Goal: Task Accomplishment & Management: Complete application form

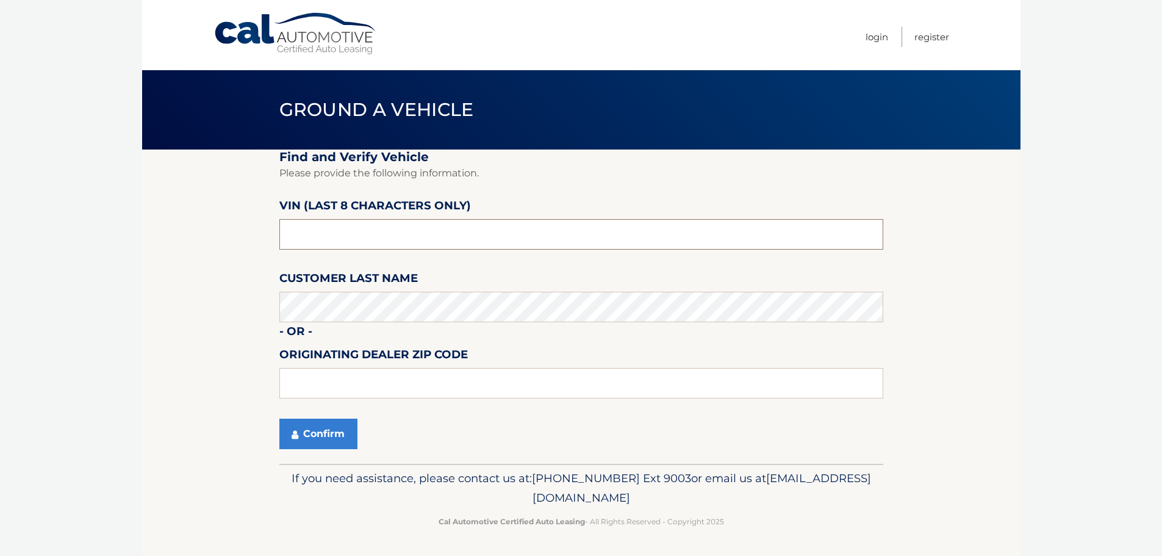
click at [360, 227] on input "text" at bounding box center [581, 234] width 604 height 30
type input "PM015850"
click at [307, 434] on button "Confirm" at bounding box center [318, 433] width 78 height 30
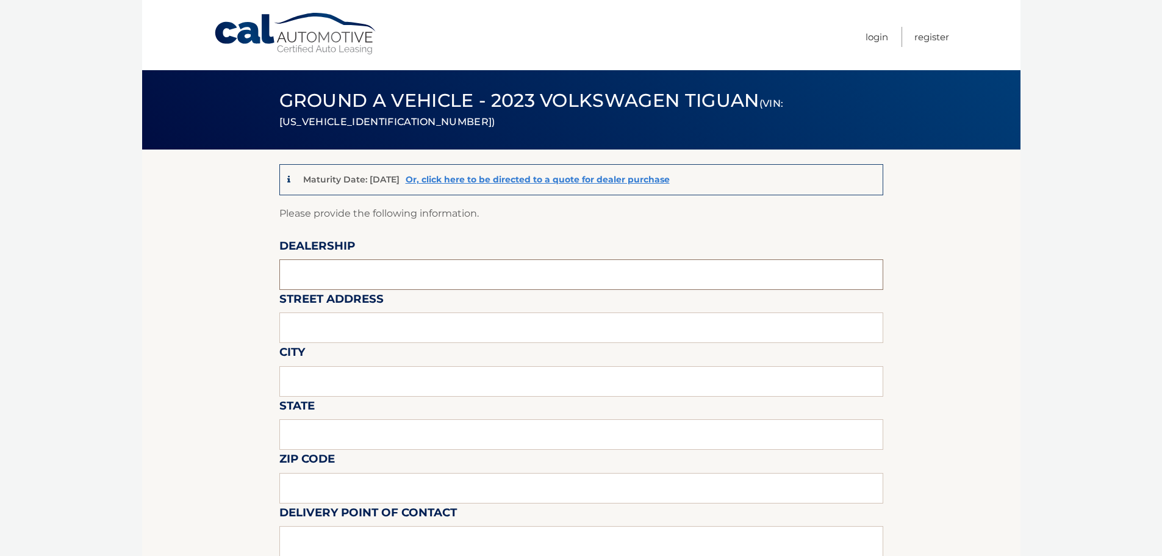
click at [467, 275] on input "text" at bounding box center [581, 274] width 604 height 30
paste input "[US_VEHICLE_IDENTIFICATION_NUMBER]"
drag, startPoint x: 379, startPoint y: 278, endPoint x: 273, endPoint y: 282, distance: 106.2
click at [531, 276] on input "[US_VEHICLE_IDENTIFICATION_NUMBER]" at bounding box center [581, 274] width 604 height 30
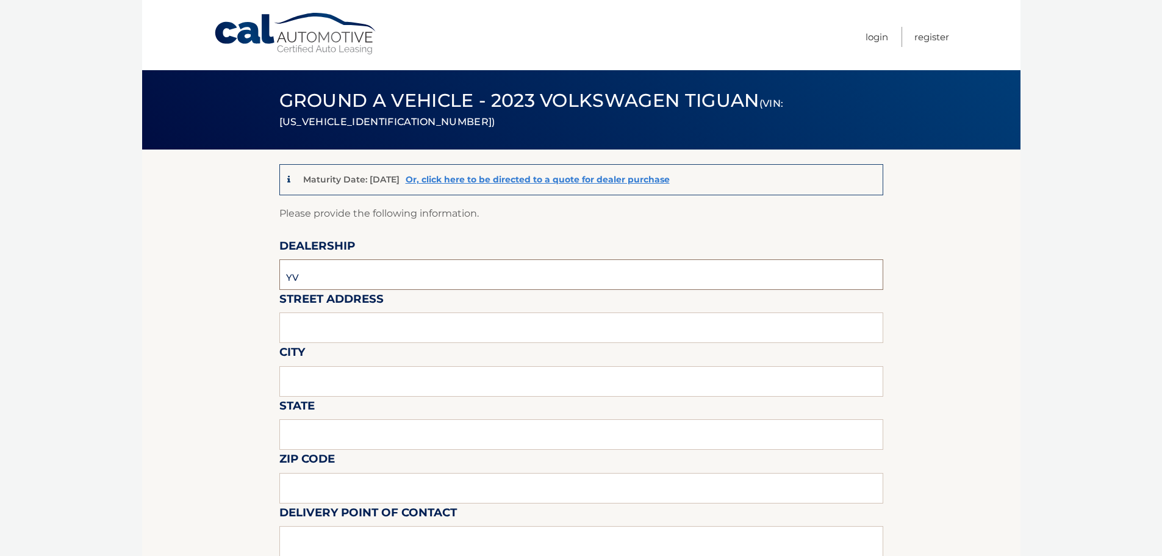
type input "Y"
type input "g"
type input "[PERSON_NAME] VOLVO CARS COCONUT CREEK"
type input "[STREET_ADDRESS]"
type input "[GEOGRAPHIC_DATA]"
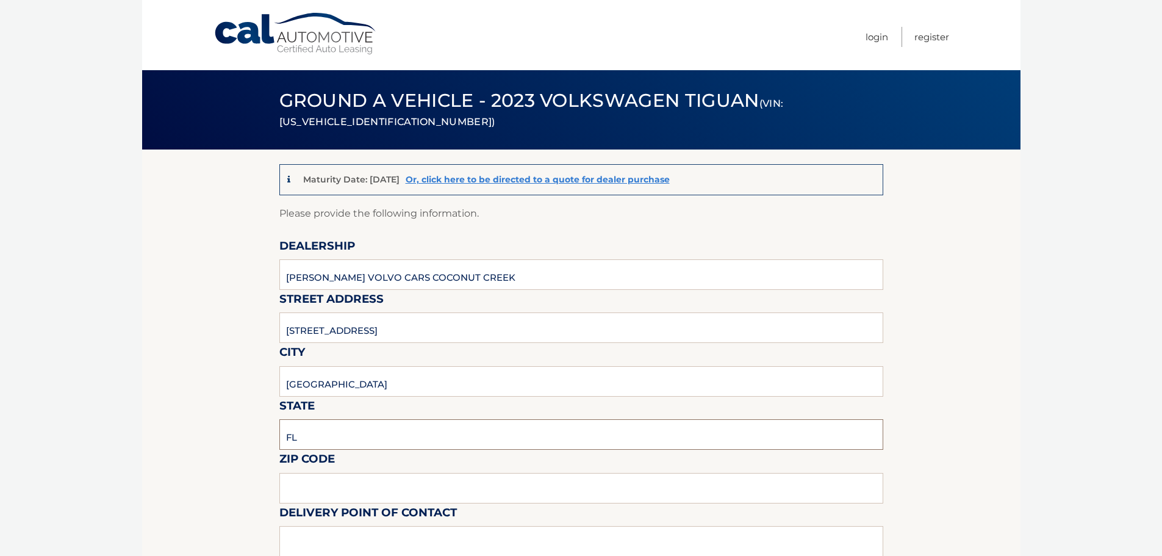
type input "FL"
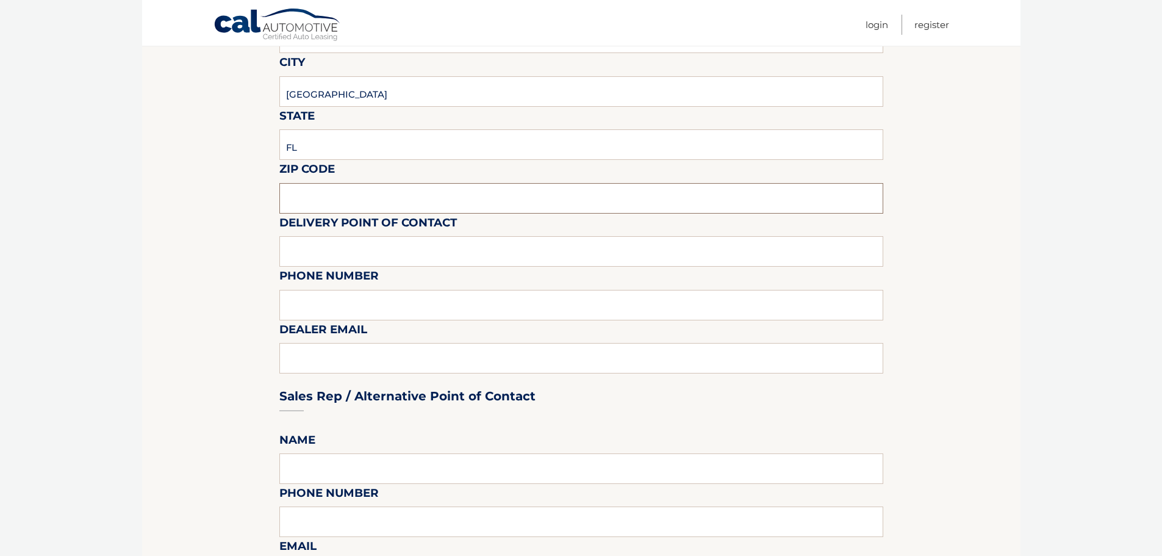
scroll to position [305, 0]
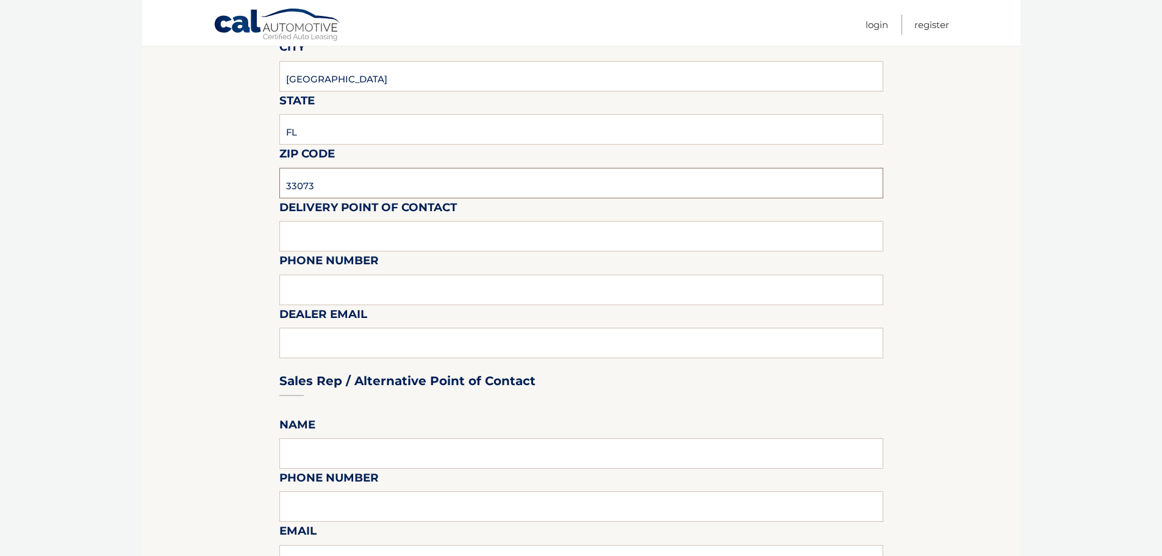
type input "33073"
type input "VOLVO SALES FRONT DESK"
type input "9545903760"
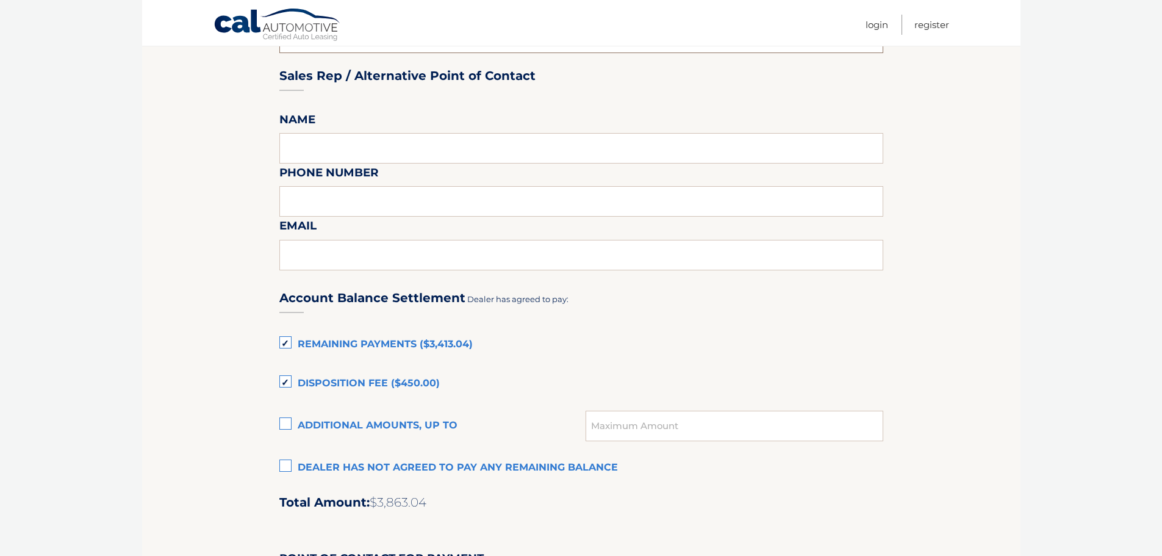
scroll to position [793, 0]
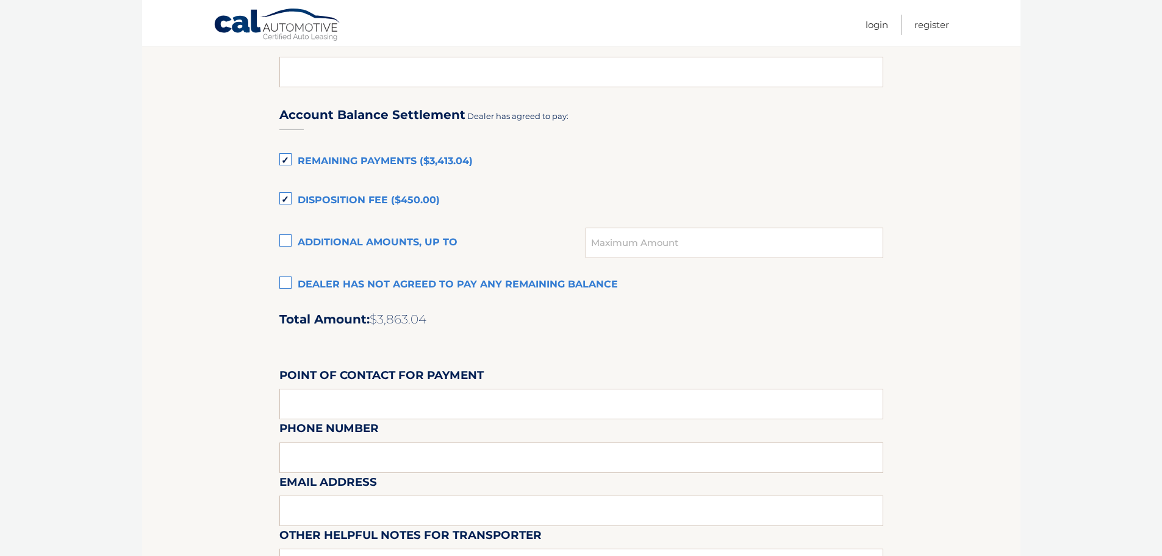
type input "[EMAIL_ADDRESS][DOMAIN_NAME]"
click at [285, 200] on label "Disposition Fee ($450.00)" at bounding box center [581, 200] width 604 height 24
click at [0, 0] on input "Disposition Fee ($450.00)" at bounding box center [0, 0] width 0 height 0
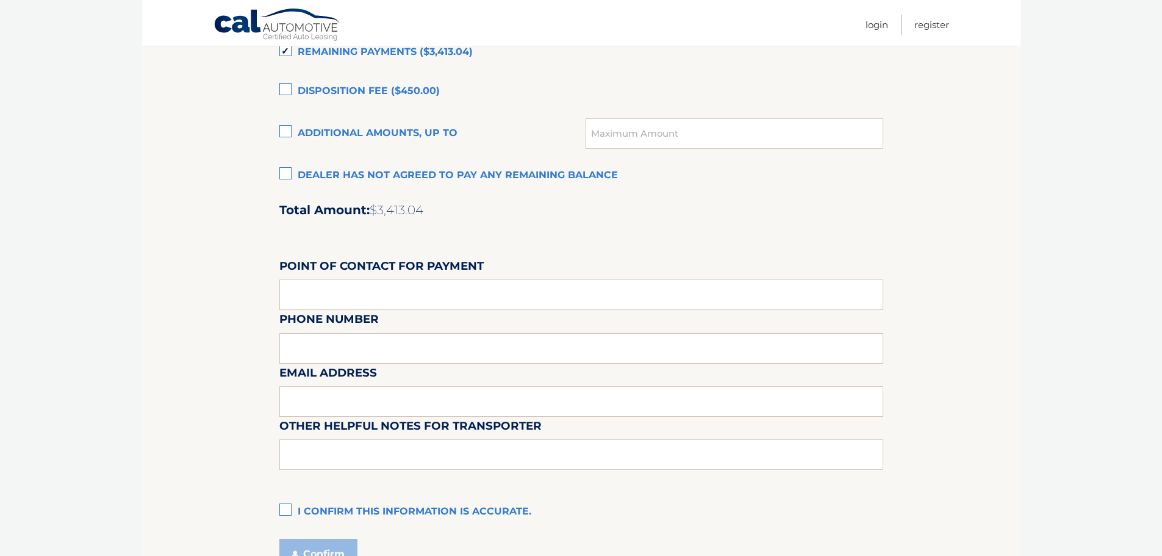
scroll to position [901, 0]
click at [290, 509] on label "I confirm this information is accurate." at bounding box center [581, 513] width 604 height 24
click at [0, 0] on input "I confirm this information is accurate." at bounding box center [0, 0] width 0 height 0
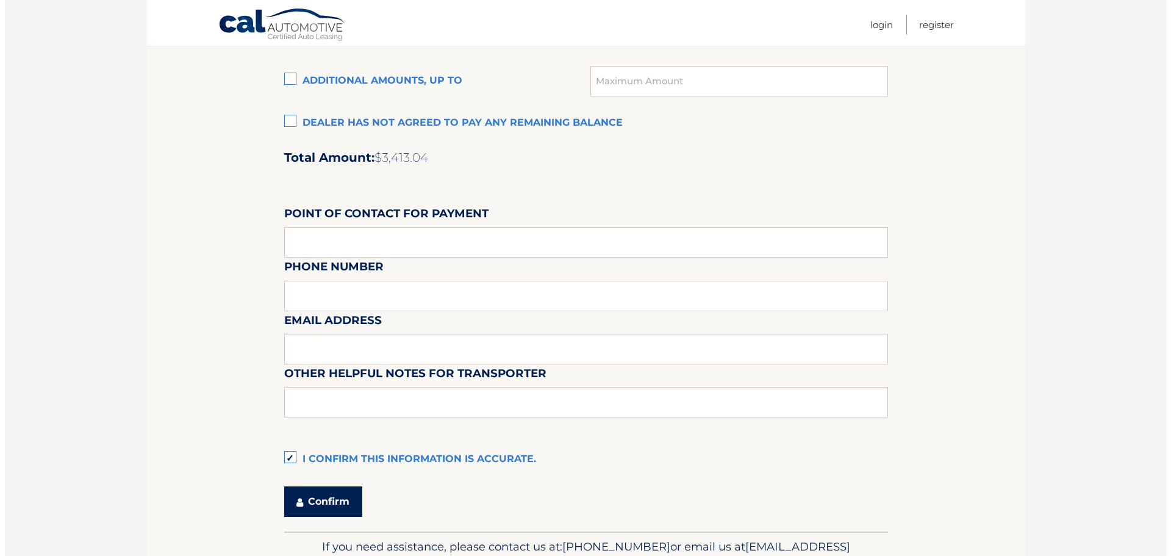
scroll to position [1023, 0]
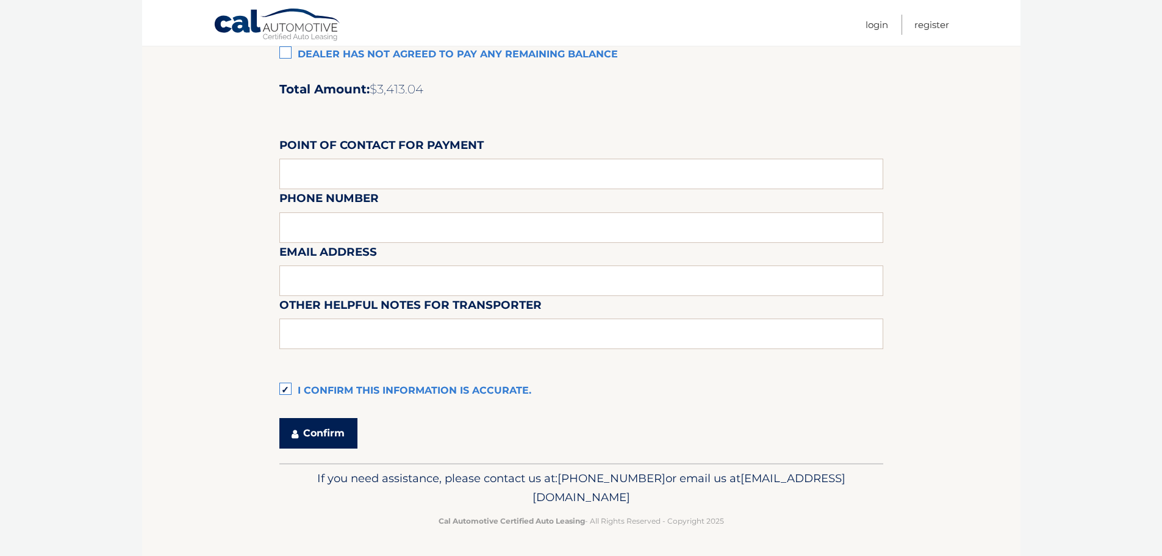
click at [324, 432] on button "Confirm" at bounding box center [318, 433] width 78 height 30
